Goal: Task Accomplishment & Management: Complete application form

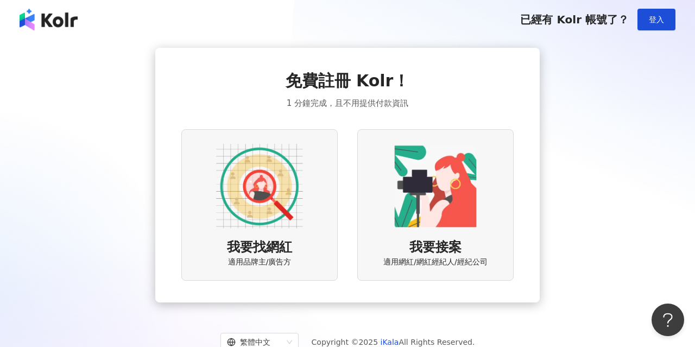
click at [262, 198] on img at bounding box center [259, 186] width 87 height 87
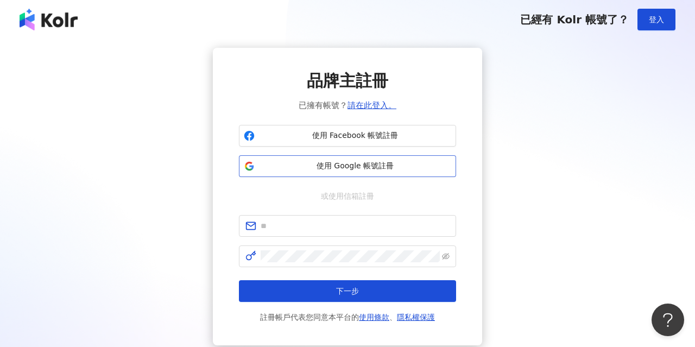
click at [380, 168] on span "使用 Google 帳號註冊" at bounding box center [355, 166] width 192 height 11
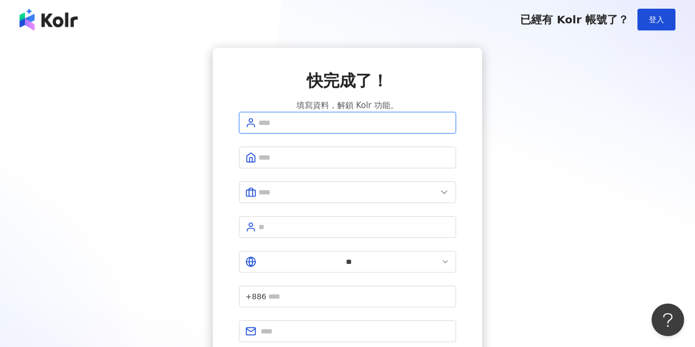
click at [380, 129] on input "text" at bounding box center [353, 123] width 191 height 12
type input "******"
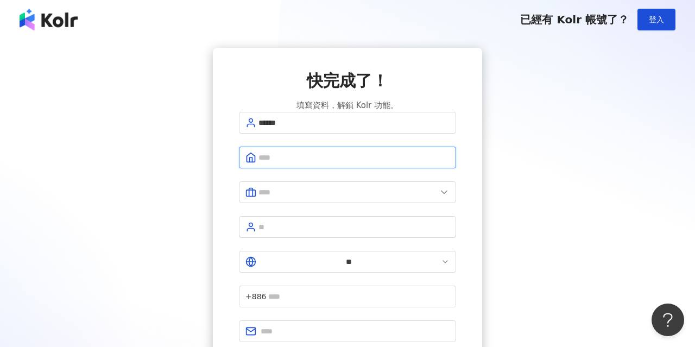
click at [368, 163] on input "text" at bounding box center [353, 157] width 191 height 12
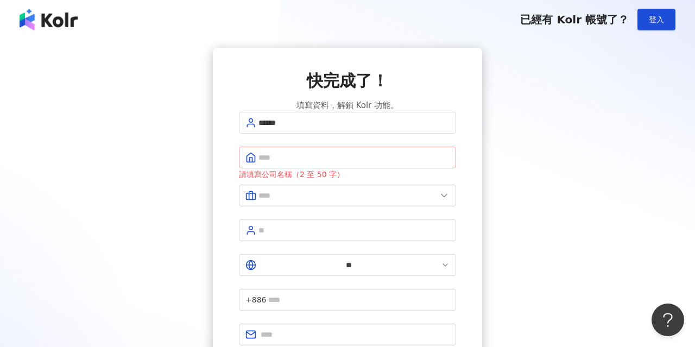
click at [279, 168] on span at bounding box center [347, 158] width 217 height 22
click at [350, 163] on input "text" at bounding box center [353, 157] width 191 height 12
type input "**********"
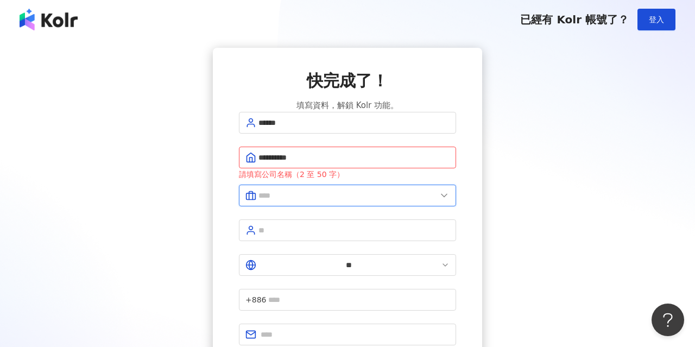
click at [422, 201] on input "text" at bounding box center [347, 195] width 178 height 12
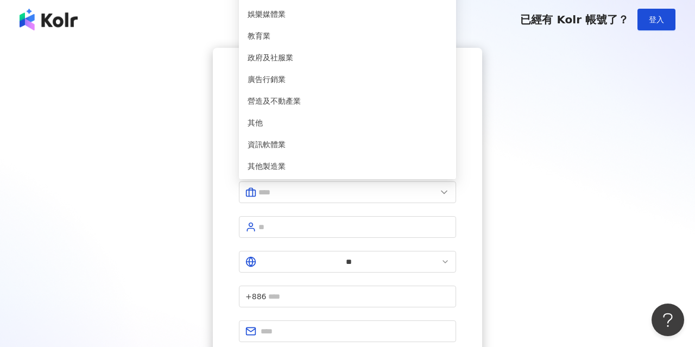
type input "******"
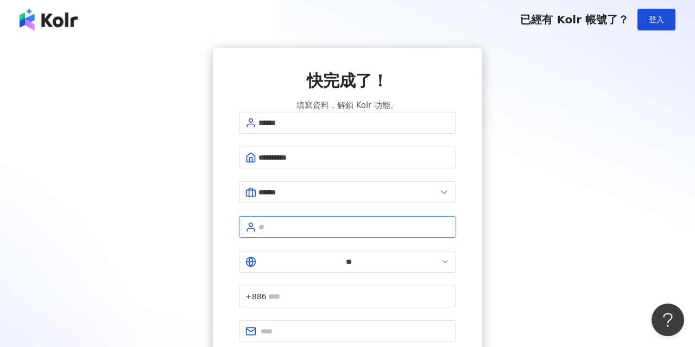
click at [352, 230] on input "text" at bounding box center [353, 227] width 191 height 12
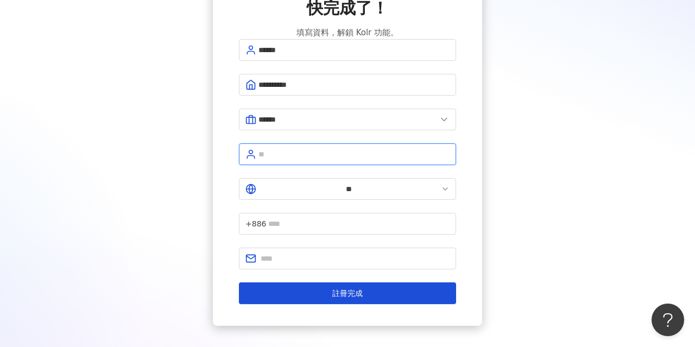
scroll to position [98, 0]
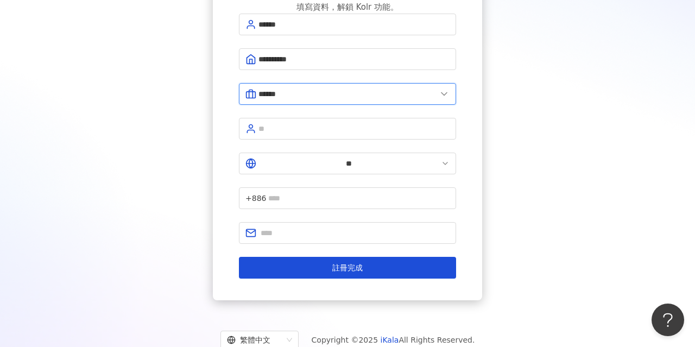
click at [394, 100] on input "******" at bounding box center [347, 94] width 178 height 12
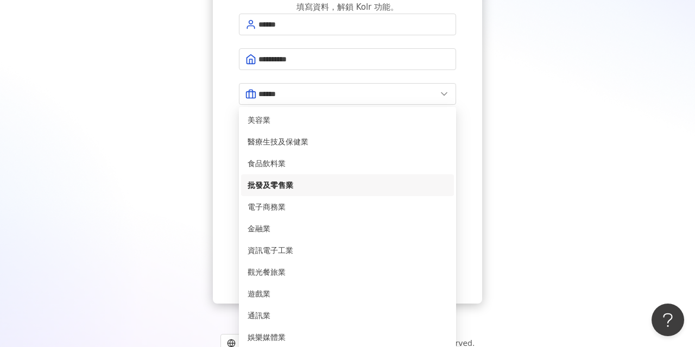
click at [345, 191] on span "批發及零售業" at bounding box center [348, 185] width 200 height 12
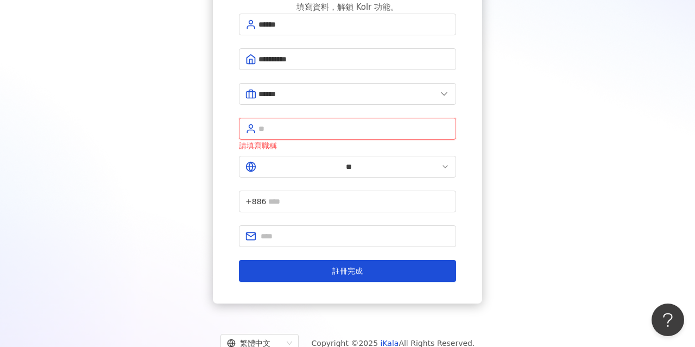
click at [366, 135] on input "text" at bounding box center [353, 129] width 191 height 12
type input "**"
click at [374, 195] on input "text" at bounding box center [358, 201] width 181 height 12
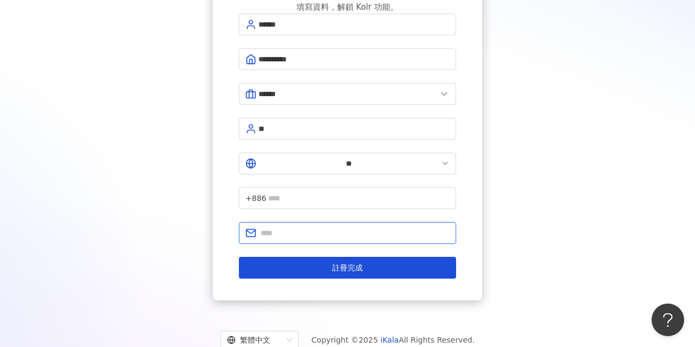
click at [339, 227] on input "text" at bounding box center [355, 233] width 189 height 12
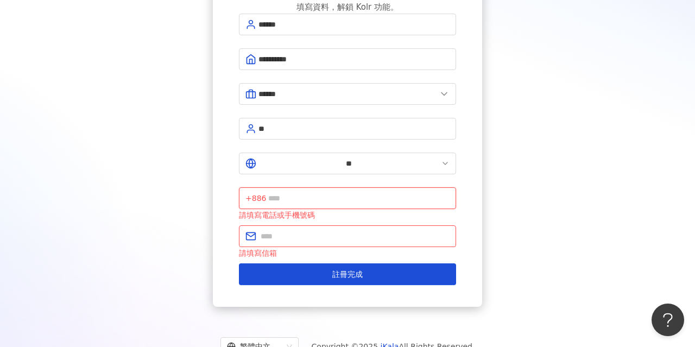
click at [359, 192] on input "text" at bounding box center [358, 198] width 181 height 12
drag, startPoint x: 454, startPoint y: 163, endPoint x: 337, endPoint y: 165, distance: 116.7
click at [337, 187] on span "**********" at bounding box center [347, 198] width 217 height 22
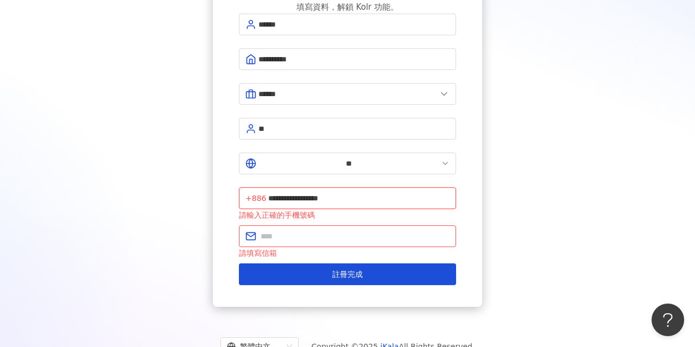
drag, startPoint x: 322, startPoint y: 163, endPoint x: 537, endPoint y: 163, distance: 215.0
click at [537, 163] on div "**********" at bounding box center [347, 128] width 669 height 357
type input "**********"
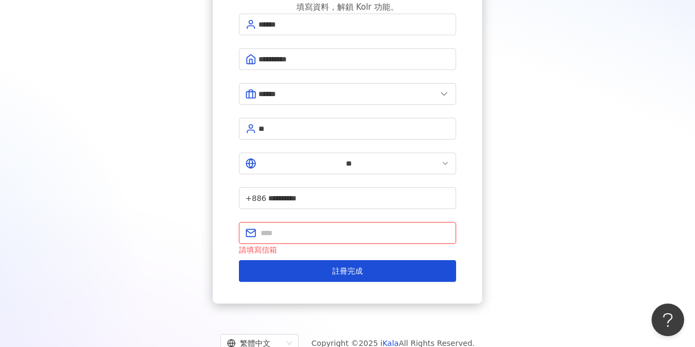
click at [440, 227] on input "text" at bounding box center [355, 233] width 189 height 12
click at [369, 227] on input "text" at bounding box center [355, 233] width 189 height 12
type input "*"
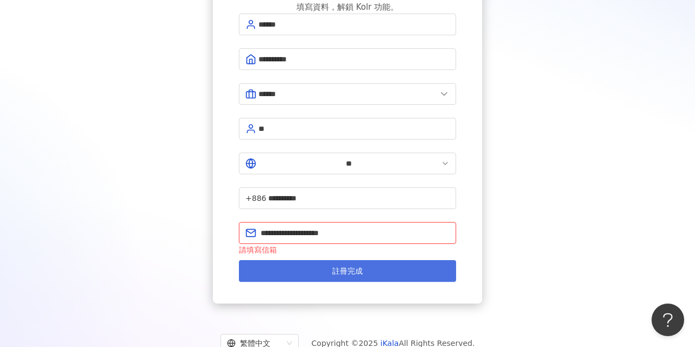
type input "**********"
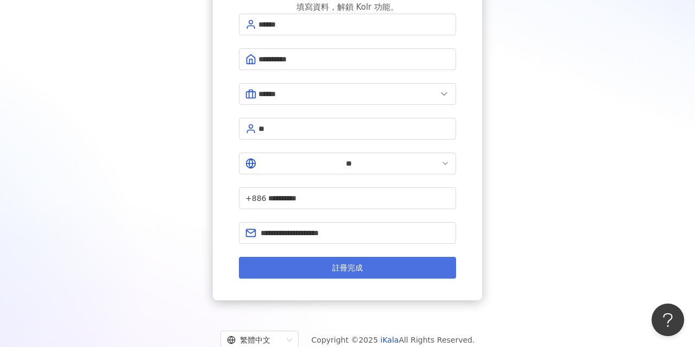
click at [362, 263] on span "註冊完成" at bounding box center [347, 267] width 30 height 9
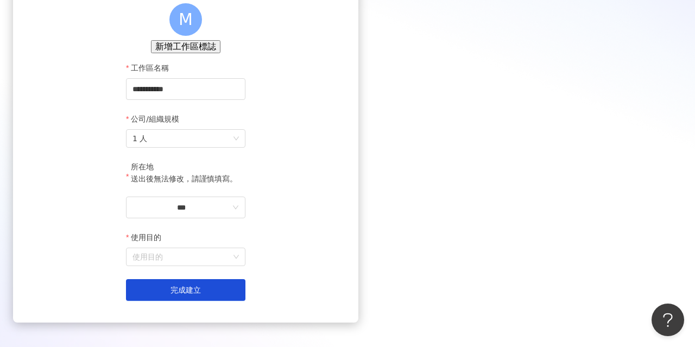
scroll to position [91, 0]
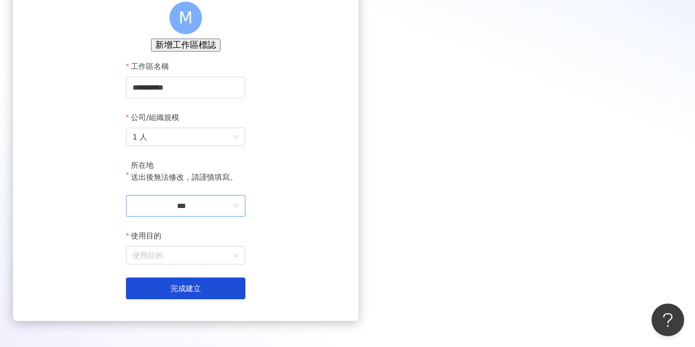
click at [245, 217] on span "***" at bounding box center [185, 206] width 119 height 22
click at [230, 212] on input "***" at bounding box center [181, 206] width 98 height 12
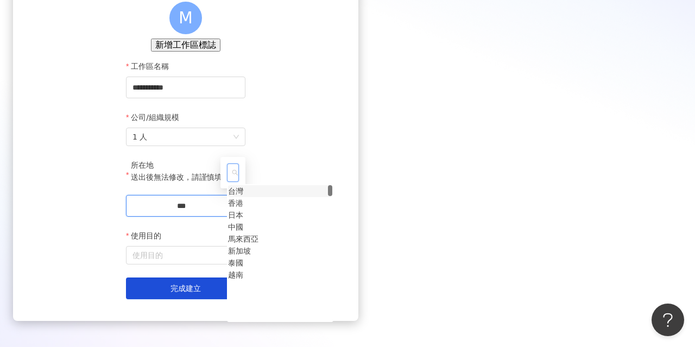
click at [243, 185] on div "台灣" at bounding box center [235, 191] width 15 height 12
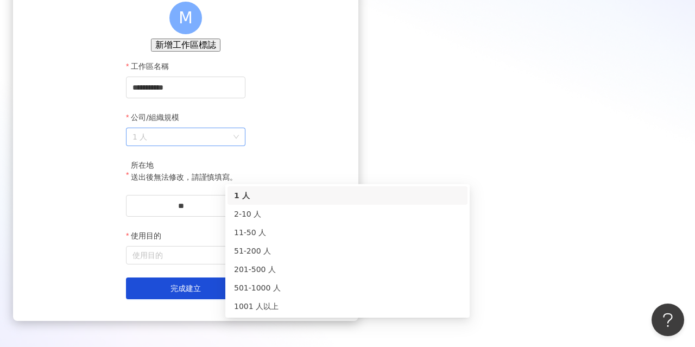
click at [239, 146] on span "1 人" at bounding box center [185, 136] width 106 height 17
click at [359, 204] on div "1 人" at bounding box center [347, 195] width 240 height 18
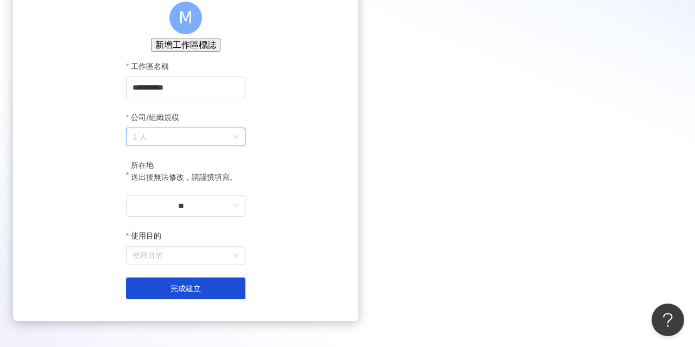
click at [239, 146] on span "1 人" at bounding box center [185, 136] width 106 height 17
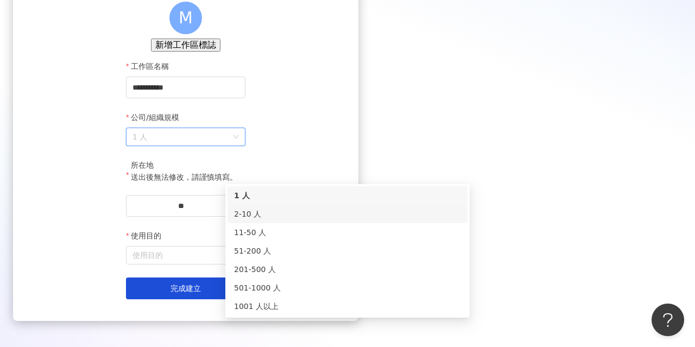
click at [356, 212] on div "2-10 人" at bounding box center [347, 214] width 227 height 12
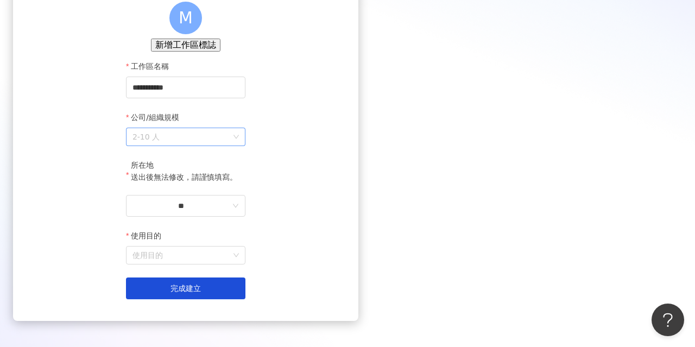
click at [239, 146] on span "2-10 人" at bounding box center [185, 136] width 106 height 17
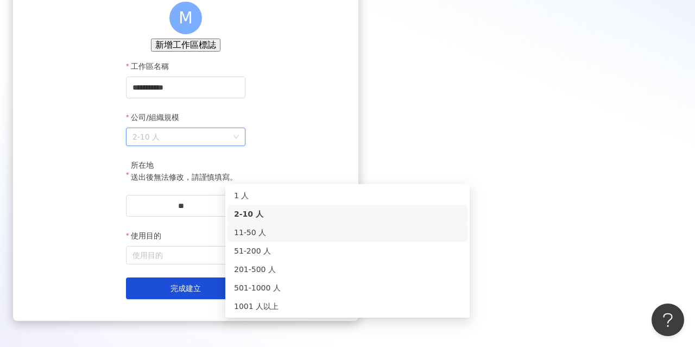
click at [338, 237] on div "11-50 人" at bounding box center [347, 232] width 227 height 12
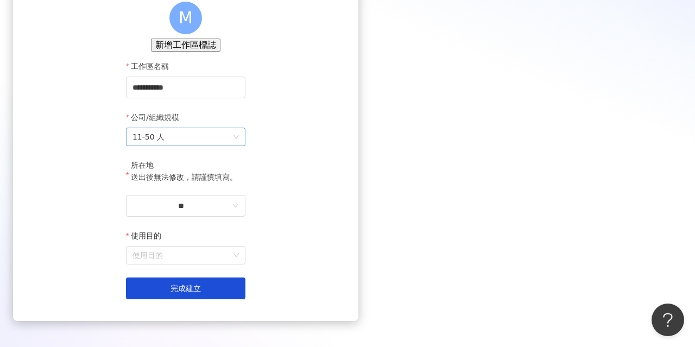
click at [239, 146] on span "11-50 人" at bounding box center [185, 136] width 106 height 17
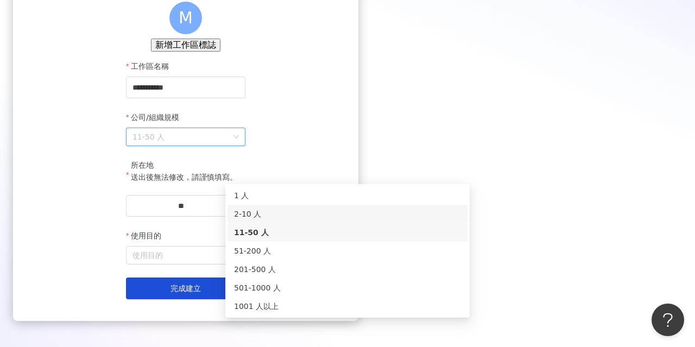
click at [350, 205] on div "2-10 人" at bounding box center [347, 214] width 240 height 18
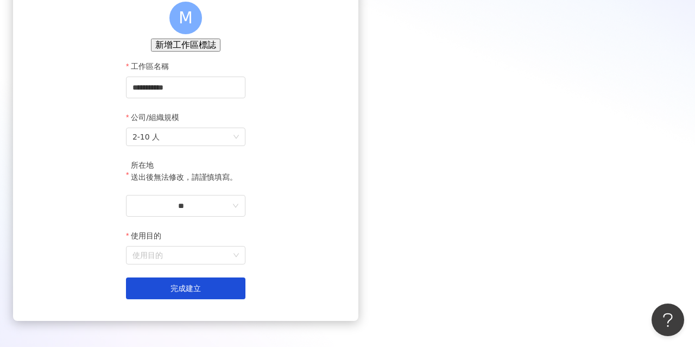
click at [245, 246] on div "使用目的" at bounding box center [185, 238] width 119 height 16
click at [239, 264] on input "使用目的" at bounding box center [185, 254] width 106 height 17
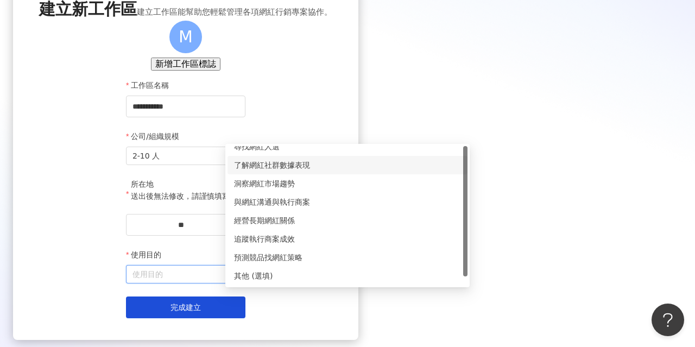
scroll to position [0, 0]
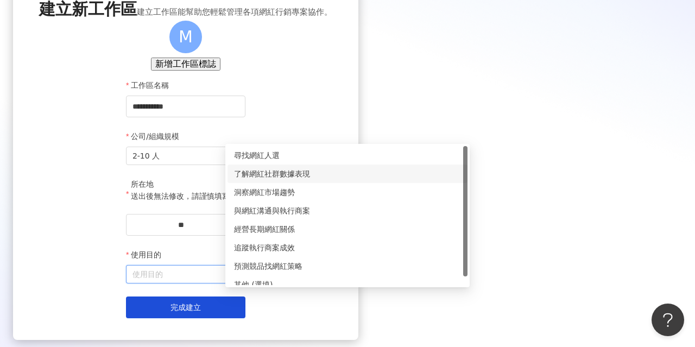
click at [332, 168] on div "了解網紅社群數據表現" at bounding box center [347, 174] width 227 height 12
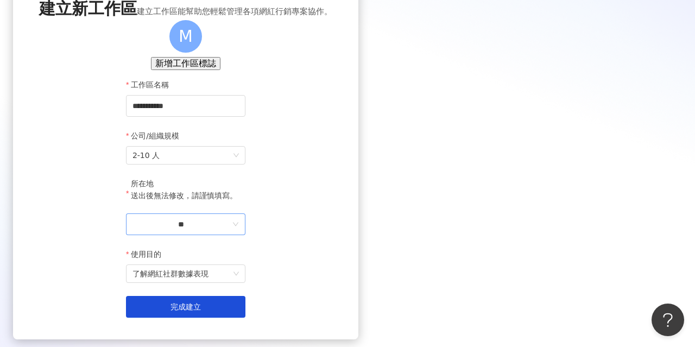
scroll to position [77, 0]
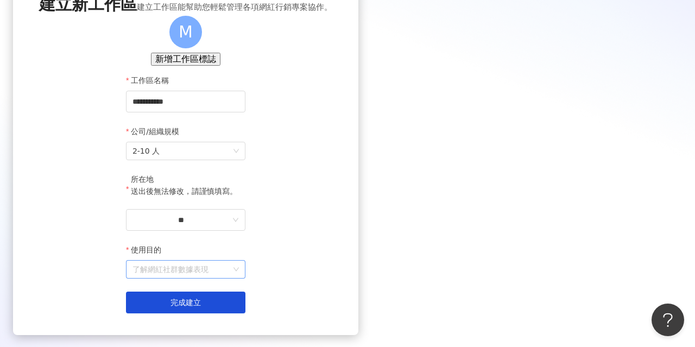
click at [239, 278] on span "了解網紅社群數據表現" at bounding box center [185, 269] width 106 height 17
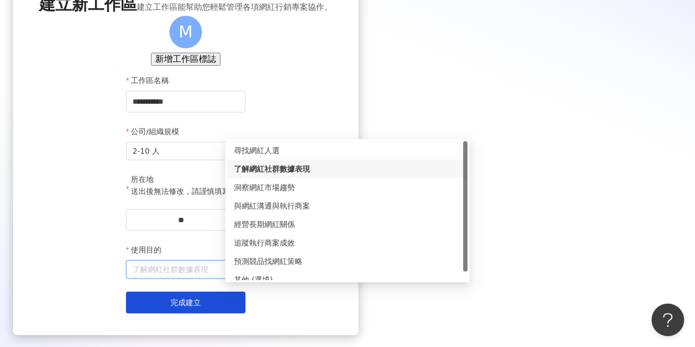
click at [342, 165] on div "了解網紅社群數據表現" at bounding box center [347, 169] width 227 height 12
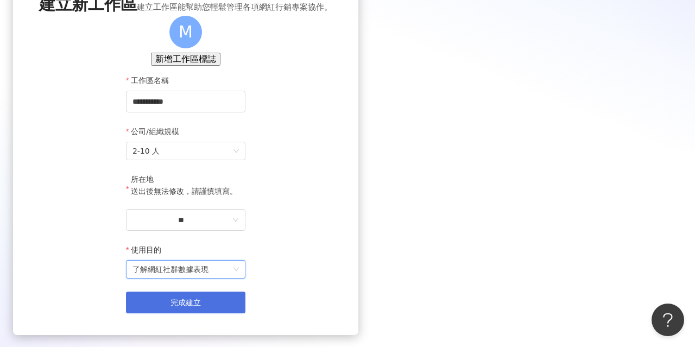
click at [245, 313] on button "完成建立" at bounding box center [185, 303] width 119 height 22
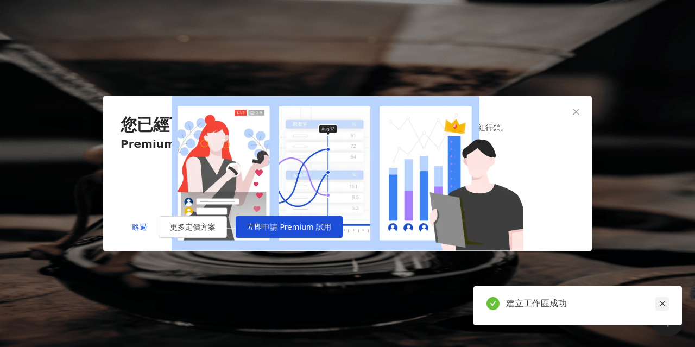
click at [664, 306] on icon "close" at bounding box center [662, 304] width 6 height 6
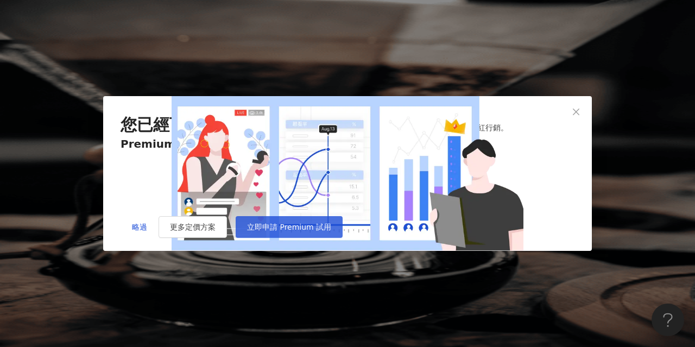
click at [331, 231] on span "立即申請 Premium 試用" at bounding box center [289, 227] width 84 height 9
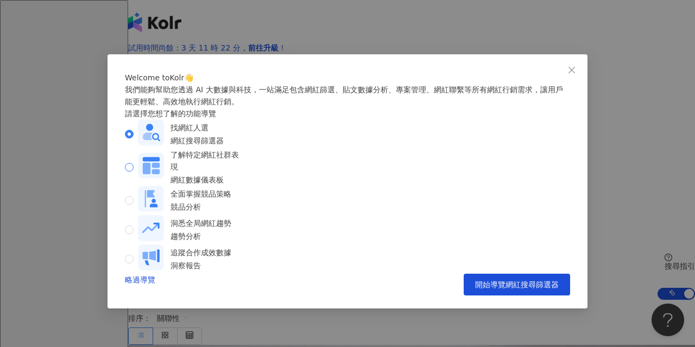
click at [242, 186] on div "了解特定網紅社群表現 網紅數據儀表板" at bounding box center [206, 167] width 72 height 37
click at [236, 149] on div "找網紅人選 網紅搜尋篩選器" at bounding box center [188, 133] width 126 height 29
click at [527, 289] on span "開始導覽網紅搜尋篩選器" at bounding box center [517, 284] width 84 height 9
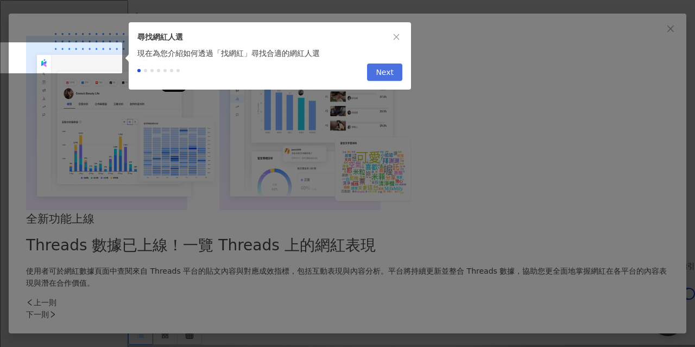
click at [391, 79] on span "Next" at bounding box center [385, 72] width 18 height 17
type input "*********"
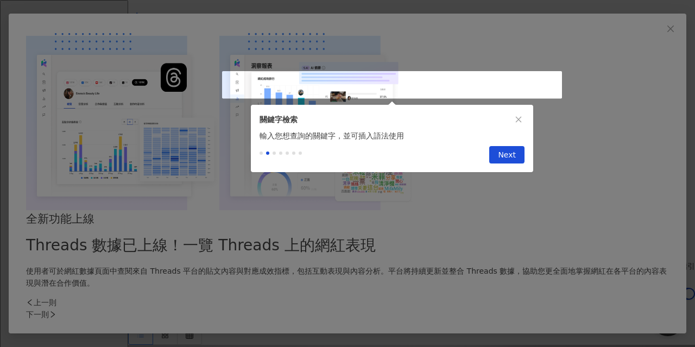
click at [377, 154] on div "Previous Next" at bounding box center [392, 157] width 282 height 30
click at [516, 119] on icon "close" at bounding box center [519, 120] width 8 height 8
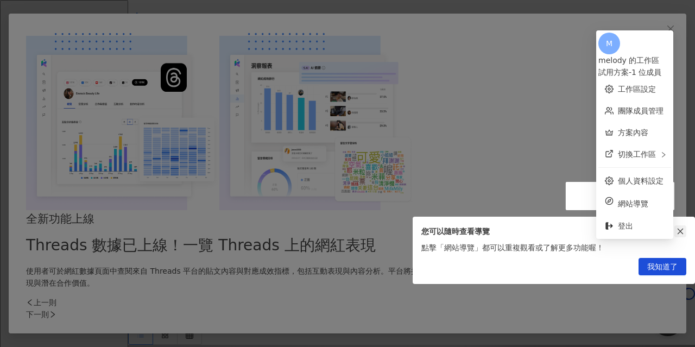
click at [682, 228] on icon "close" at bounding box center [680, 231] width 8 height 8
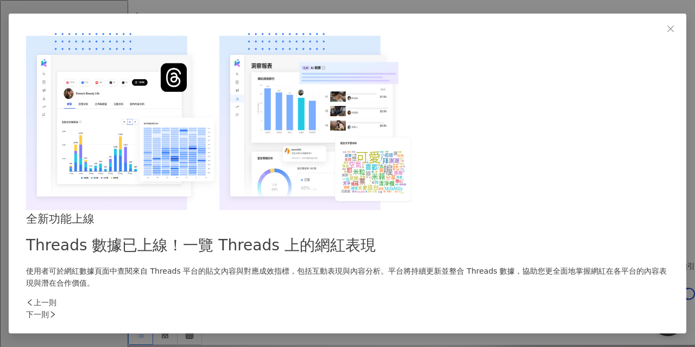
click at [538, 308] on div "下一則" at bounding box center [347, 314] width 643 height 12
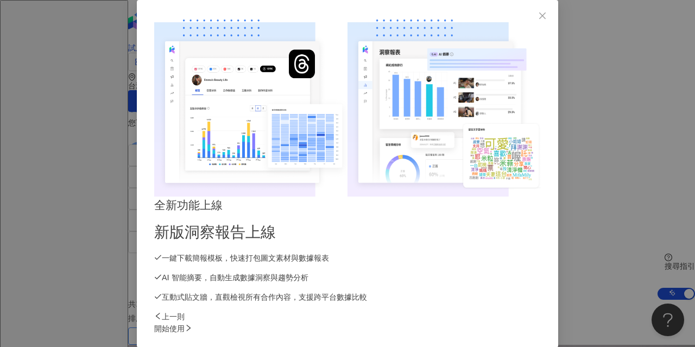
click at [169, 311] on div "上一則" at bounding box center [347, 317] width 387 height 12
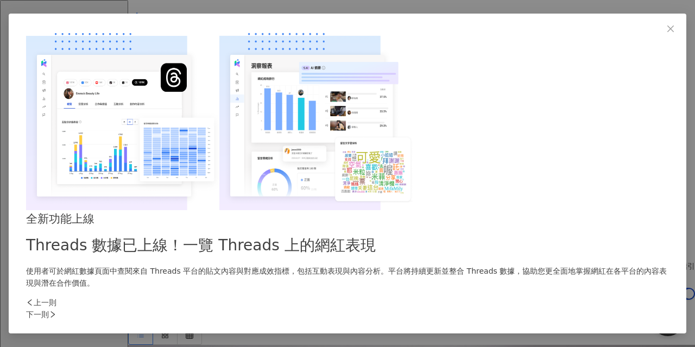
click at [529, 308] on div "下一則" at bounding box center [347, 314] width 643 height 12
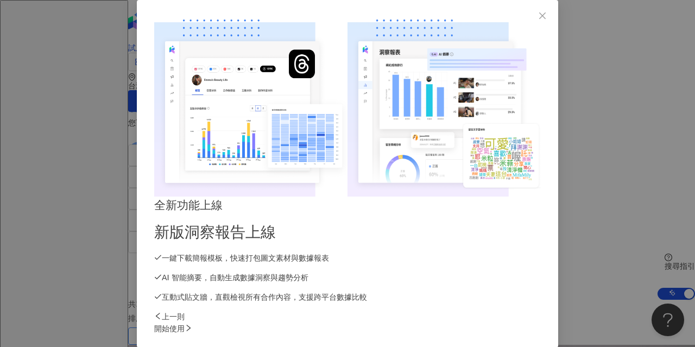
click at [529, 322] on div "開始使用" at bounding box center [347, 328] width 387 height 12
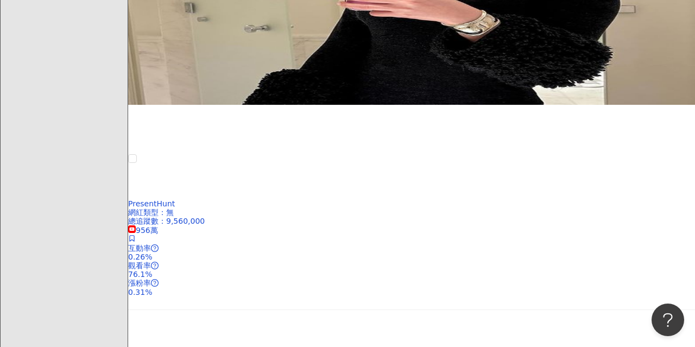
scroll to position [978, 0]
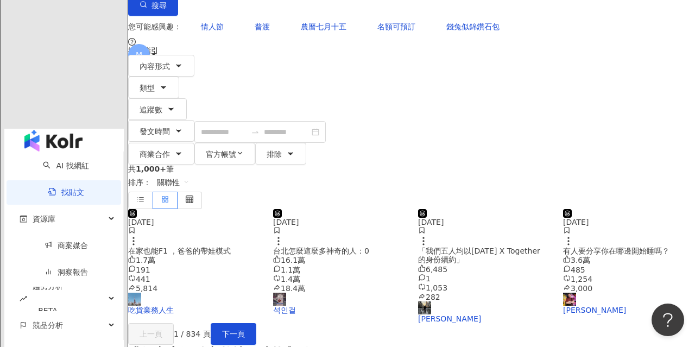
scroll to position [103, 0]
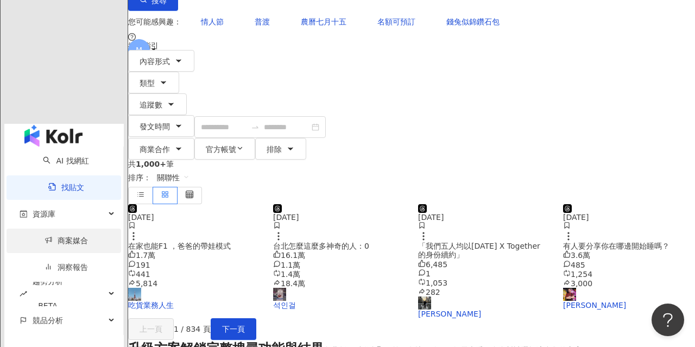
click at [69, 236] on link "商案媒合" at bounding box center [66, 240] width 43 height 9
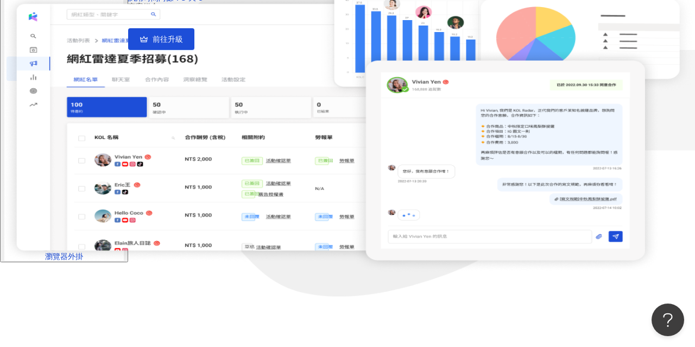
scroll to position [87, 0]
click at [55, 99] on link "洞察報告" at bounding box center [66, 95] width 43 height 9
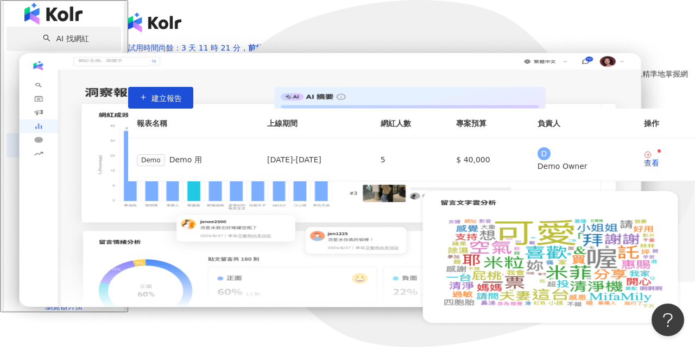
click at [44, 43] on link "AI 找網紅" at bounding box center [66, 38] width 46 height 9
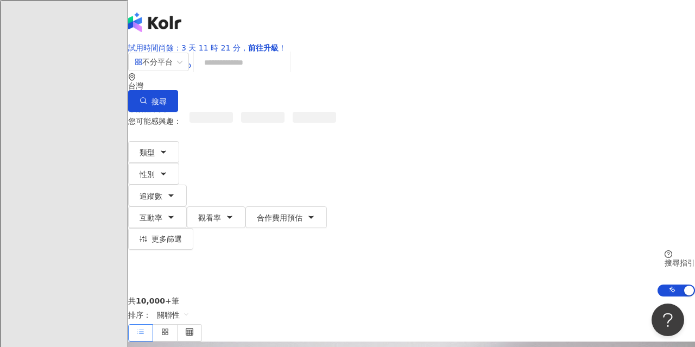
click at [268, 73] on input "search" at bounding box center [242, 62] width 88 height 21
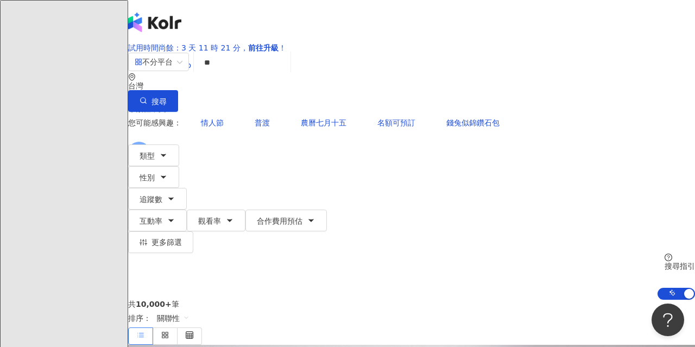
type input "*"
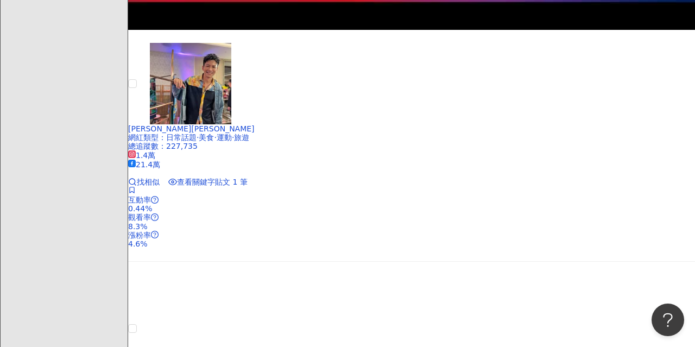
scroll to position [2589, 0]
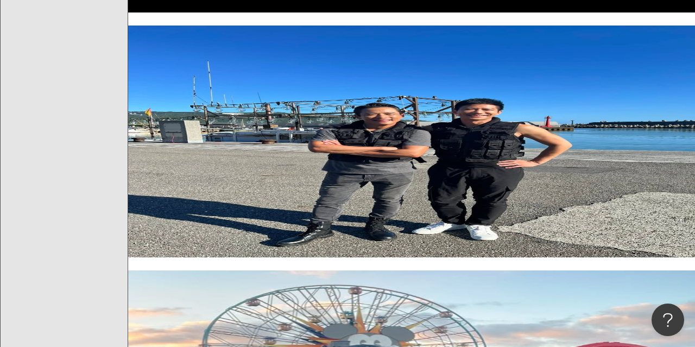
type input "**"
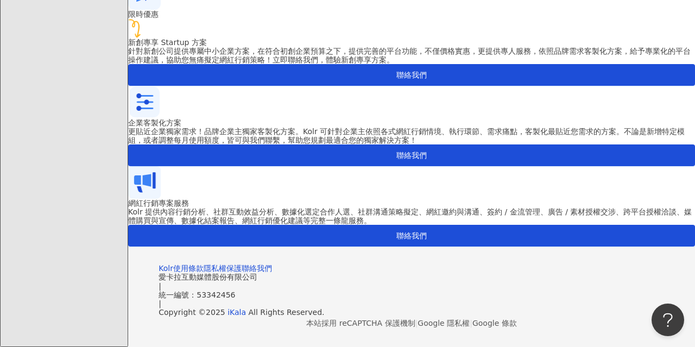
scroll to position [1042, 0]
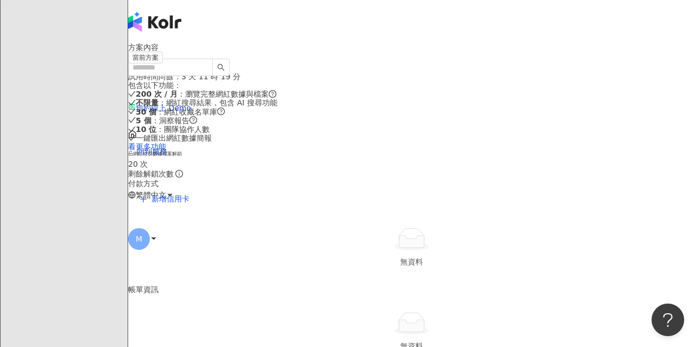
scroll to position [31, 0]
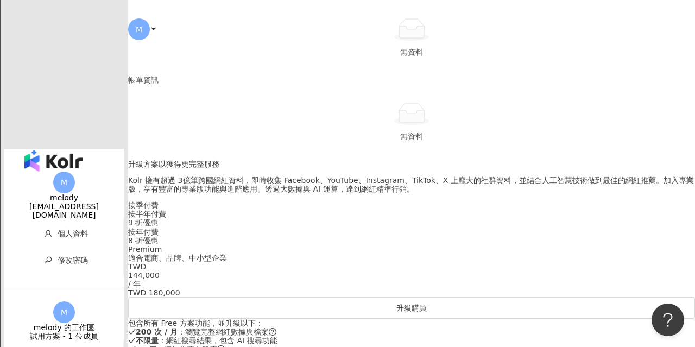
scroll to position [94, 0]
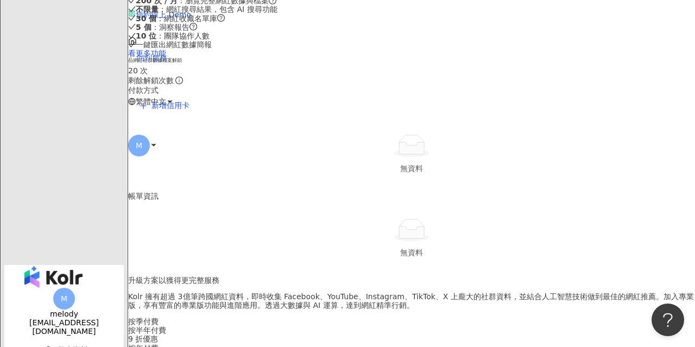
click at [167, 54] on span "回到服務" at bounding box center [152, 58] width 30 height 9
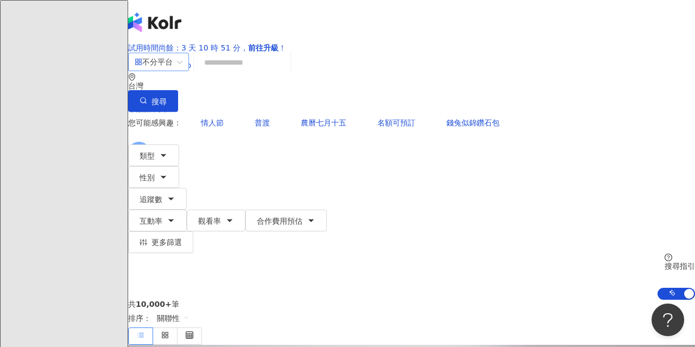
click at [182, 71] on span "不分平台" at bounding box center [159, 61] width 48 height 17
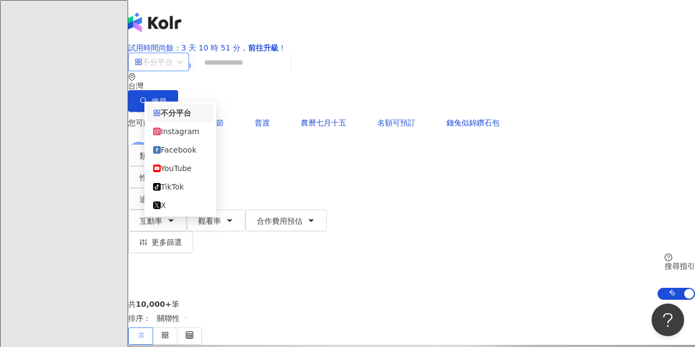
click at [254, 73] on input "search" at bounding box center [242, 62] width 88 height 21
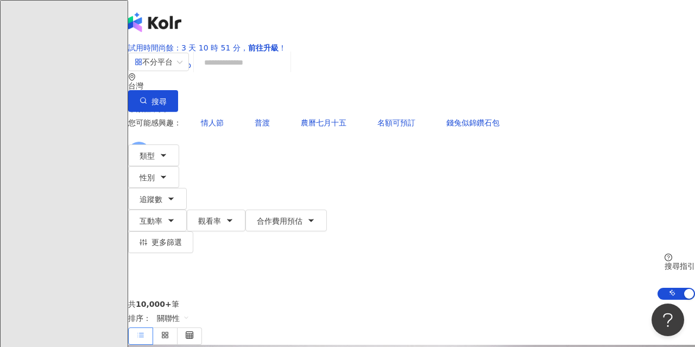
click at [286, 73] on input "search" at bounding box center [242, 62] width 88 height 21
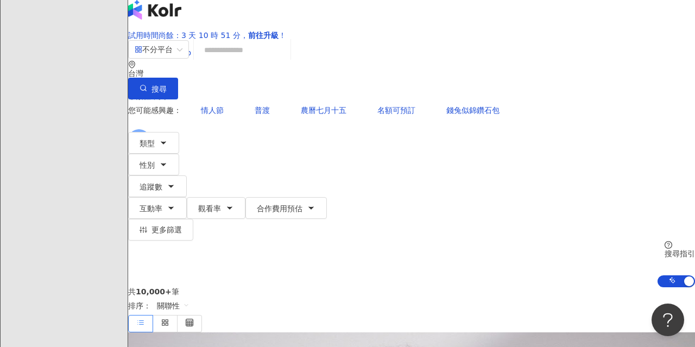
scroll to position [15, 0]
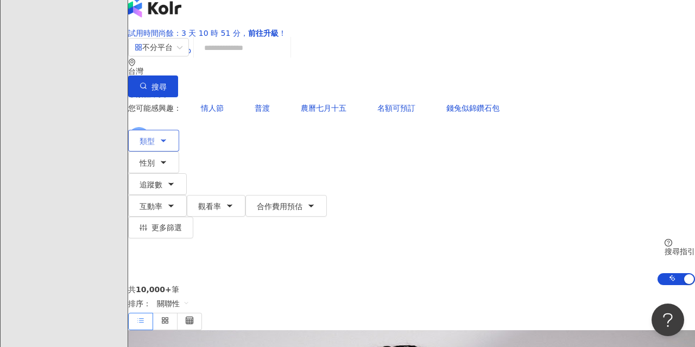
click at [165, 134] on button "類型" at bounding box center [153, 141] width 51 height 22
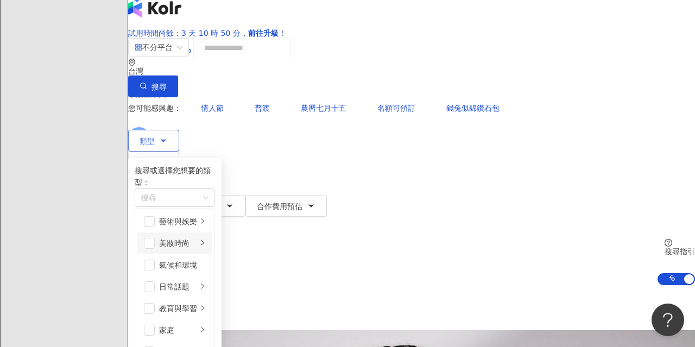
click at [197, 242] on div "美妝時尚" at bounding box center [178, 243] width 38 height 12
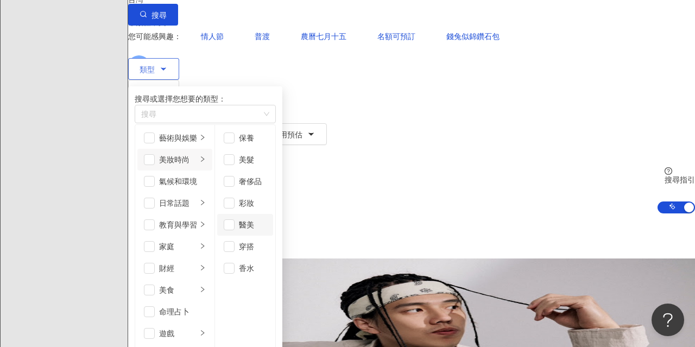
scroll to position [88, 0]
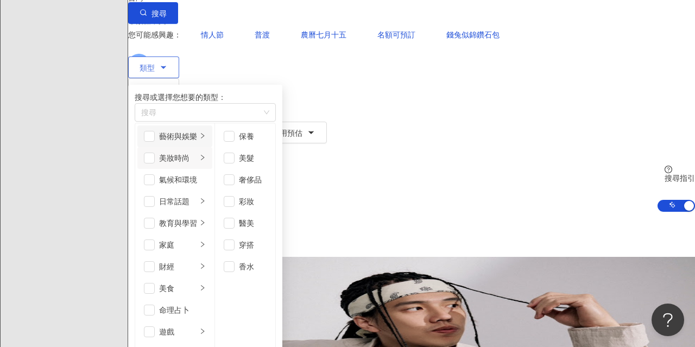
click at [197, 142] on div "藝術與娛樂" at bounding box center [178, 136] width 38 height 12
click at [197, 164] on div "美妝時尚" at bounding box center [178, 158] width 38 height 12
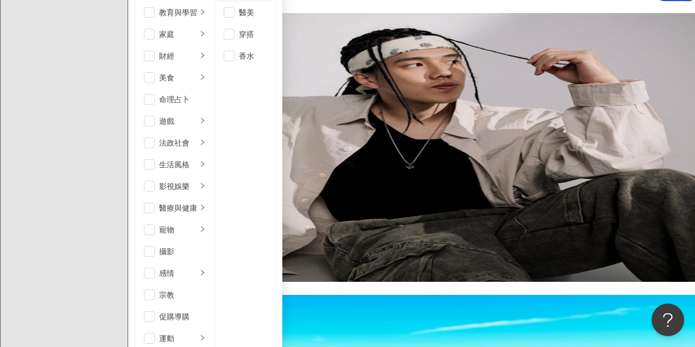
scroll to position [273, 0]
